Goal: Task Accomplishment & Management: Manage account settings

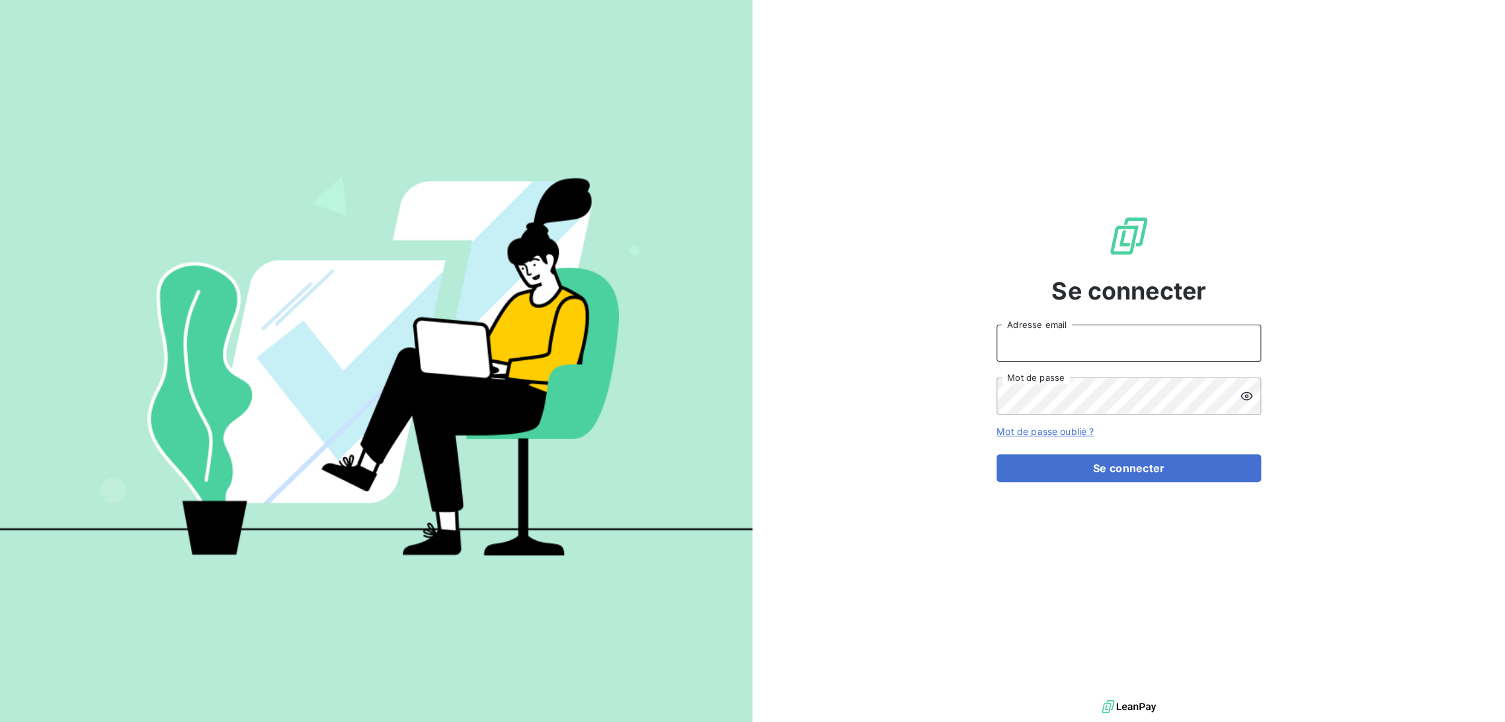
click at [1107, 349] on input "Adresse email" at bounding box center [1129, 343] width 265 height 37
type input "[EMAIL_ADDRESS][DOMAIN_NAME]"
click at [997, 454] on button "Se connecter" at bounding box center [1129, 468] width 265 height 28
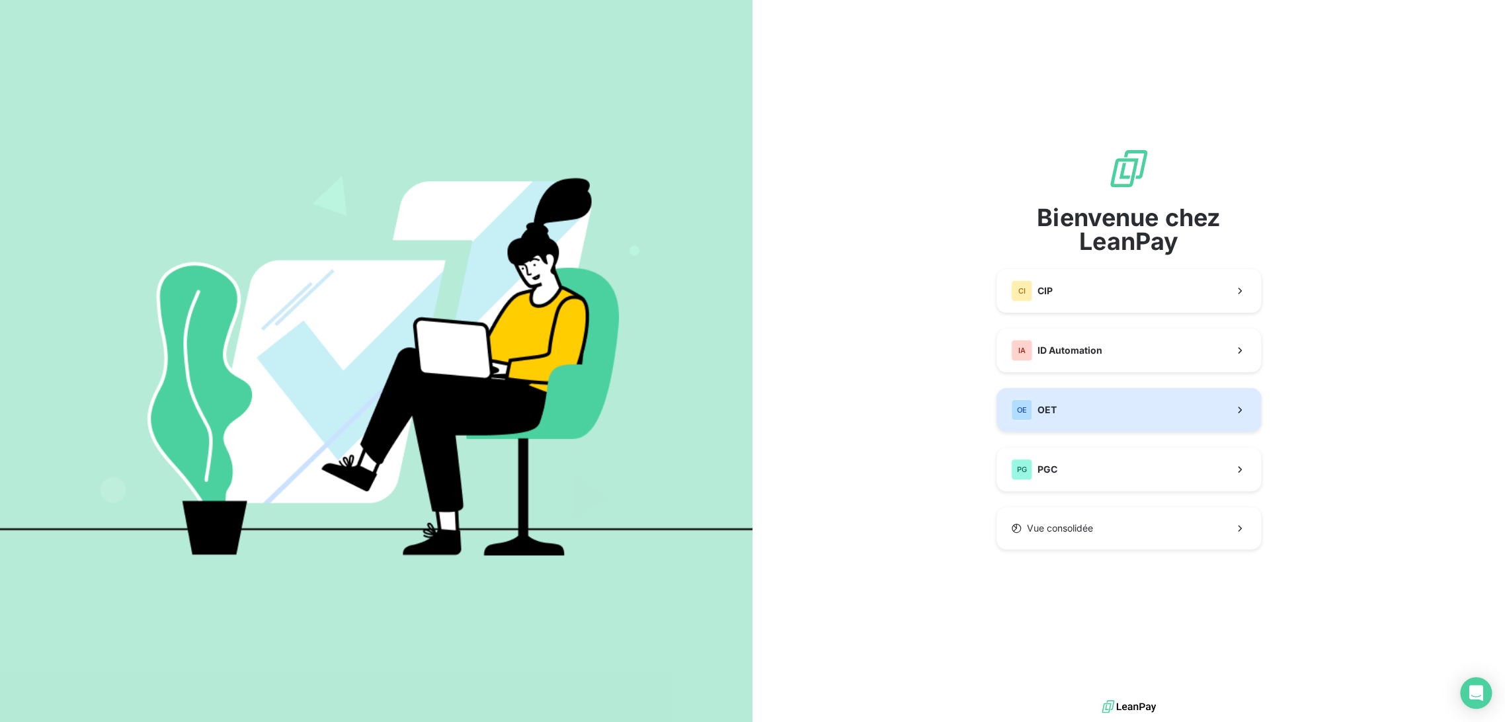
click at [1064, 406] on button "OE OET" at bounding box center [1129, 410] width 265 height 44
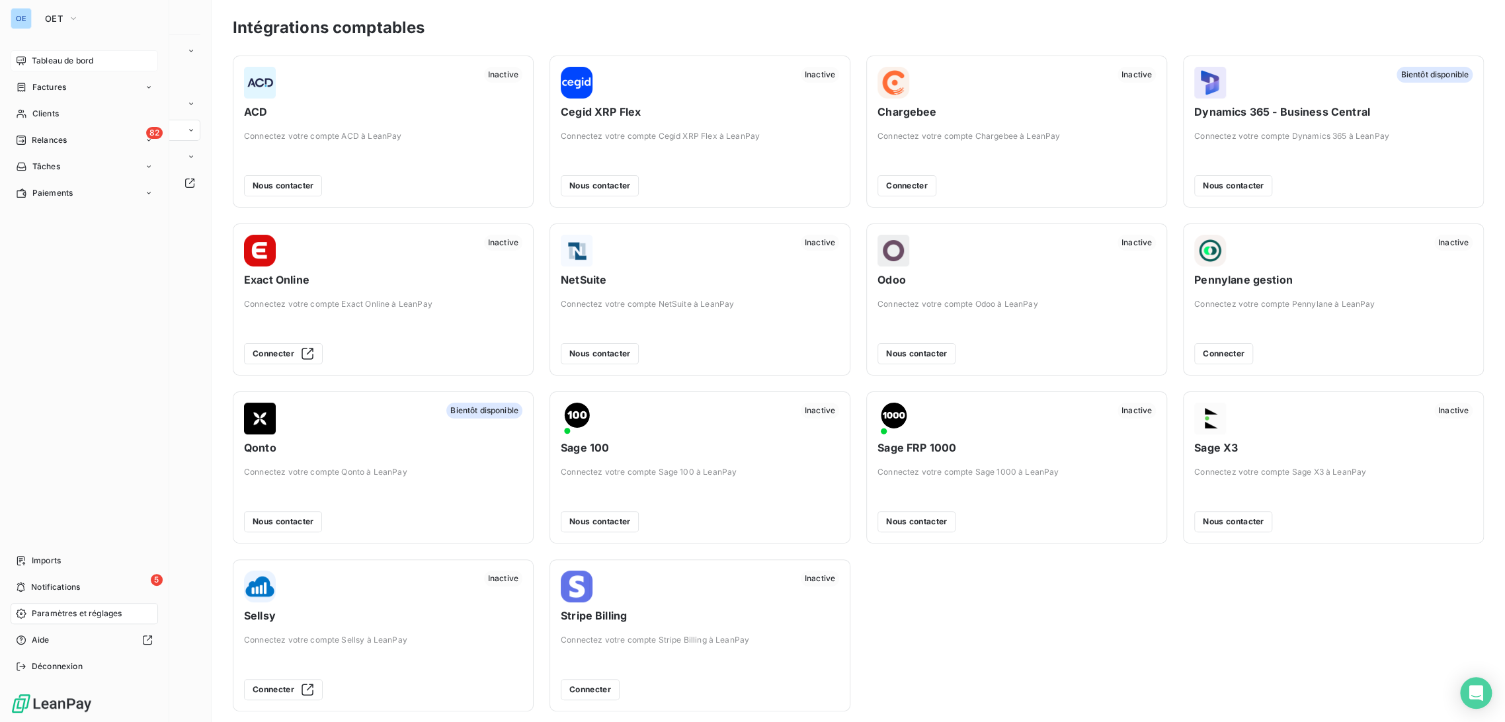
click at [90, 57] on span "Tableau de bord" at bounding box center [63, 61] width 62 height 12
